Goal: Task Accomplishment & Management: Complete application form

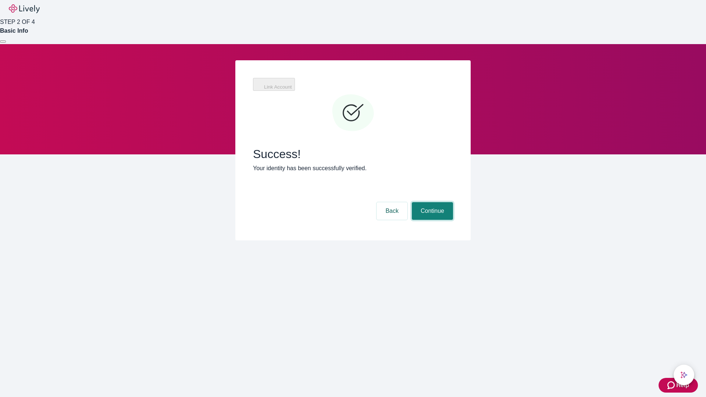
click at [431, 202] on button "Continue" at bounding box center [432, 211] width 41 height 18
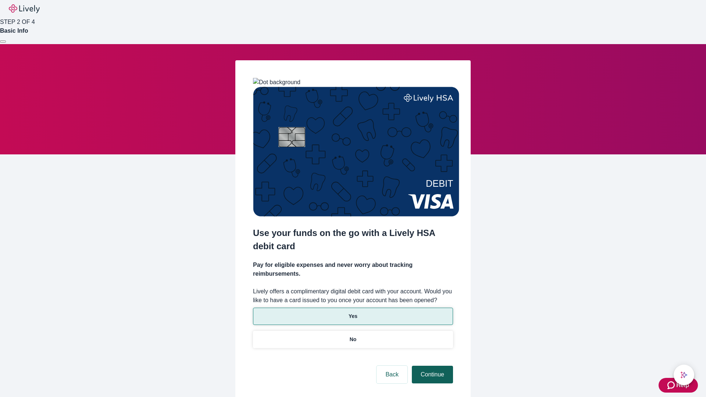
click at [353, 313] on p "Yes" at bounding box center [353, 317] width 9 height 8
click at [431, 366] on button "Continue" at bounding box center [432, 375] width 41 height 18
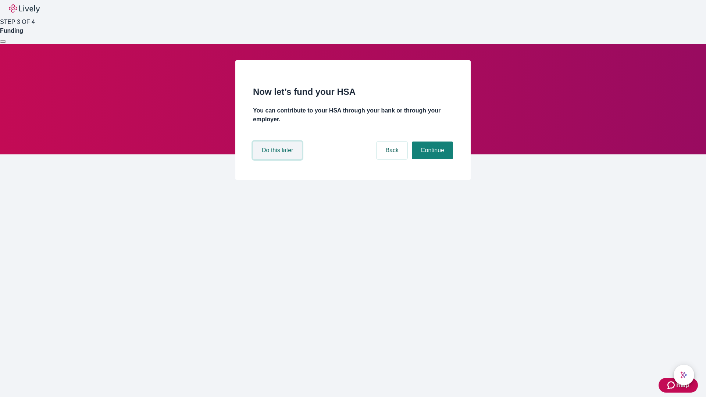
click at [278, 159] on button "Do this later" at bounding box center [277, 151] width 49 height 18
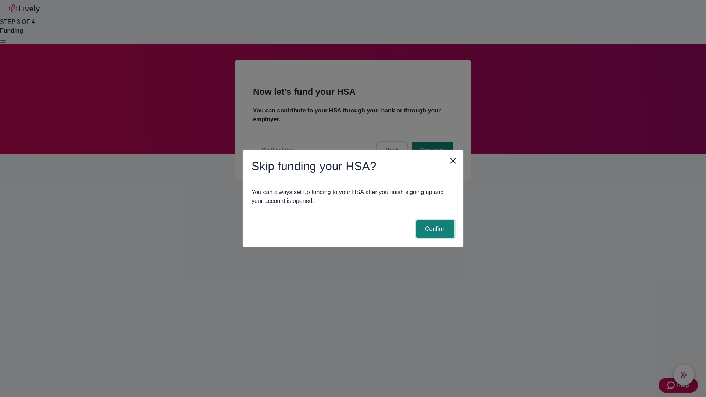
click at [434, 229] on button "Confirm" at bounding box center [435, 229] width 38 height 18
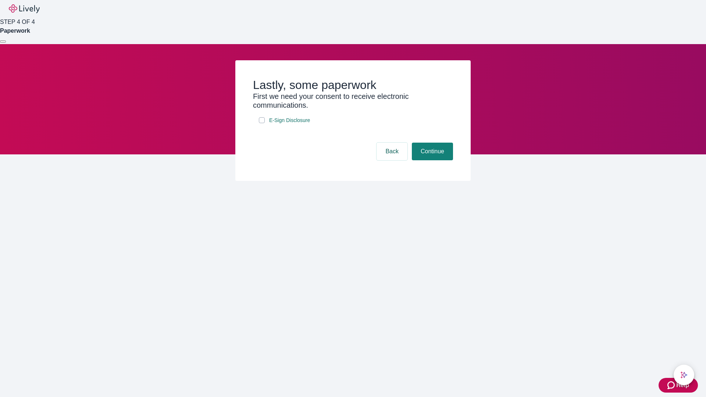
click at [262, 123] on input "E-Sign Disclosure" at bounding box center [262, 120] width 6 height 6
checkbox input "true"
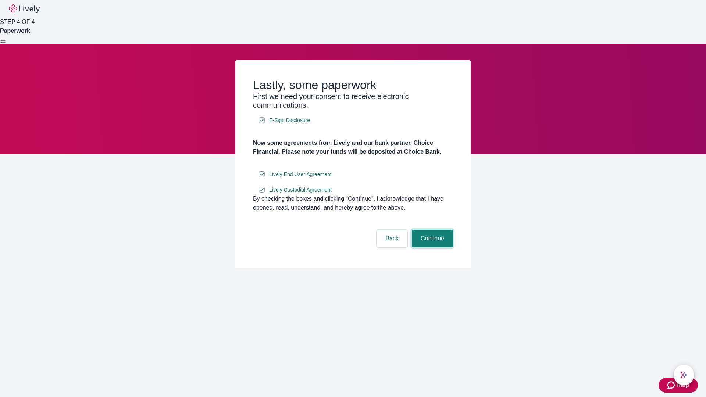
click at [431, 248] on button "Continue" at bounding box center [432, 239] width 41 height 18
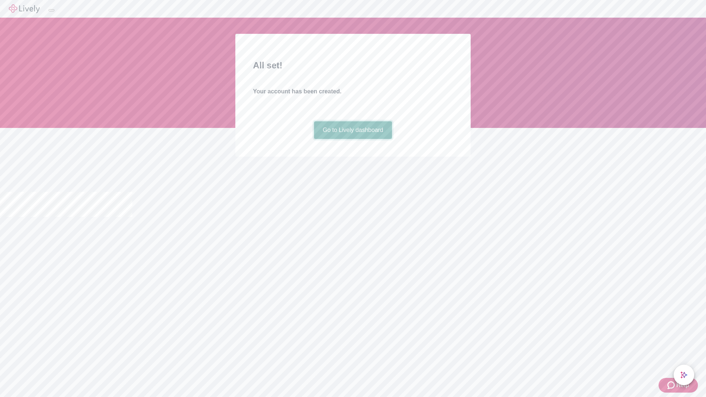
click at [353, 139] on link "Go to Lively dashboard" at bounding box center [353, 130] width 78 height 18
